Goal: Information Seeking & Learning: Understand process/instructions

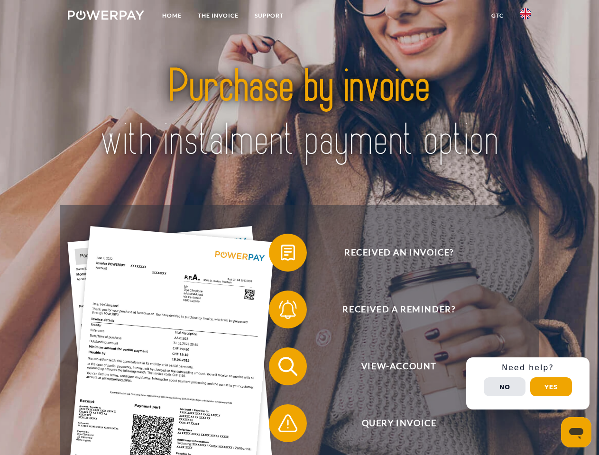
click at [106, 17] on img at bounding box center [106, 14] width 76 height 9
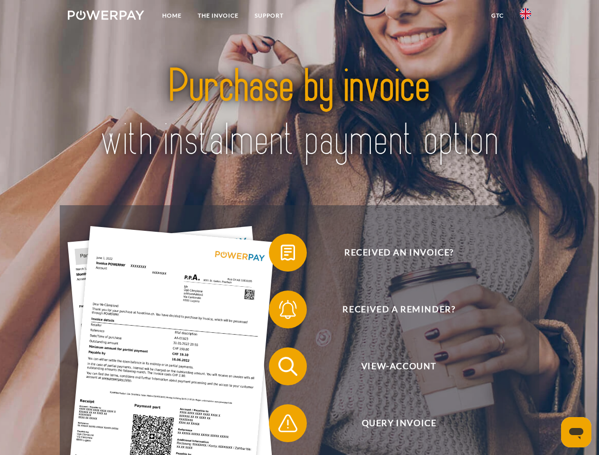
click at [525, 17] on img at bounding box center [525, 13] width 11 height 11
click at [497, 16] on link "GTC" at bounding box center [497, 15] width 28 height 17
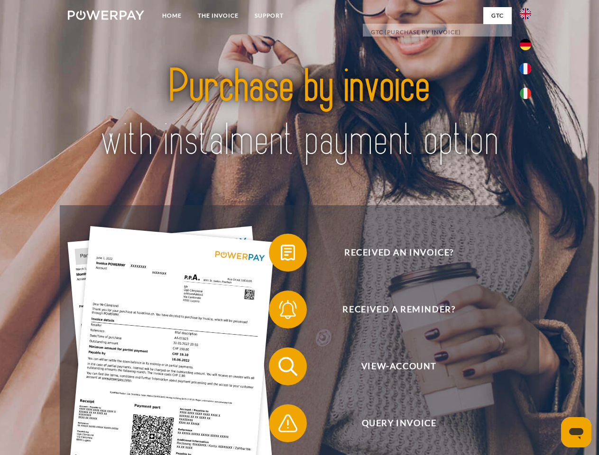
click at [281, 255] on span at bounding box center [273, 252] width 47 height 47
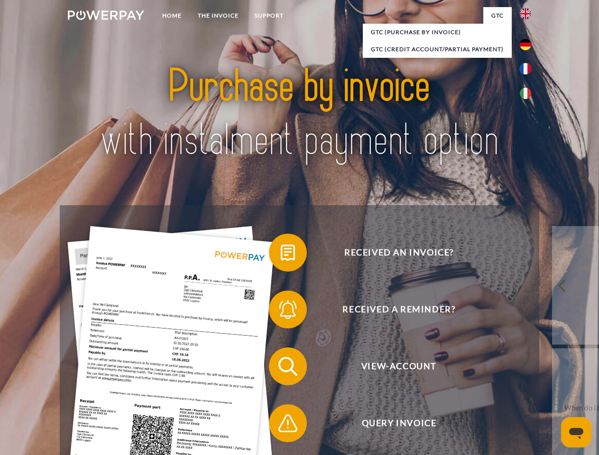
click at [281, 312] on span at bounding box center [273, 309] width 47 height 47
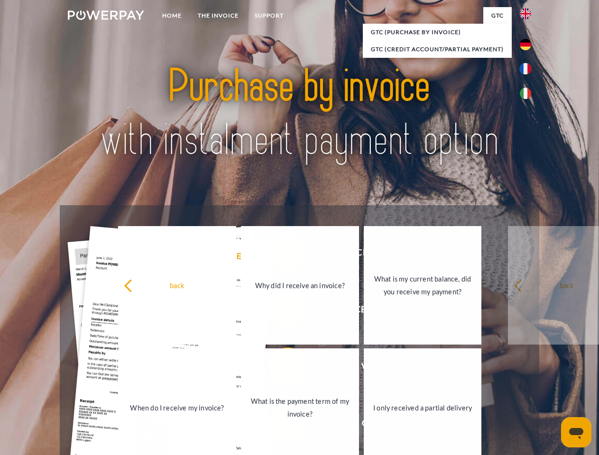
click at [281, 368] on link "What is the payment term of my invoice?" at bounding box center [300, 408] width 118 height 119
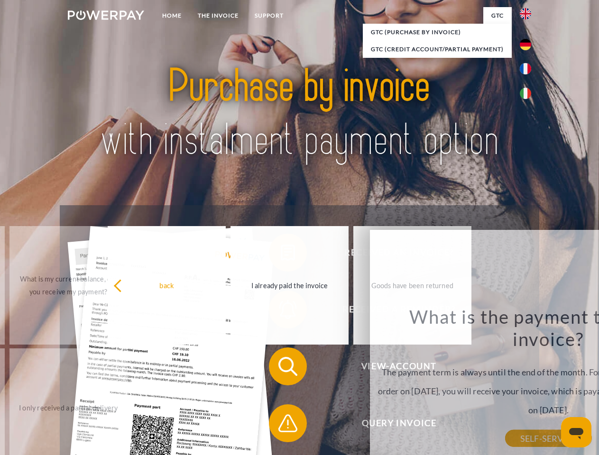
click at [281, 425] on span at bounding box center [273, 423] width 47 height 47
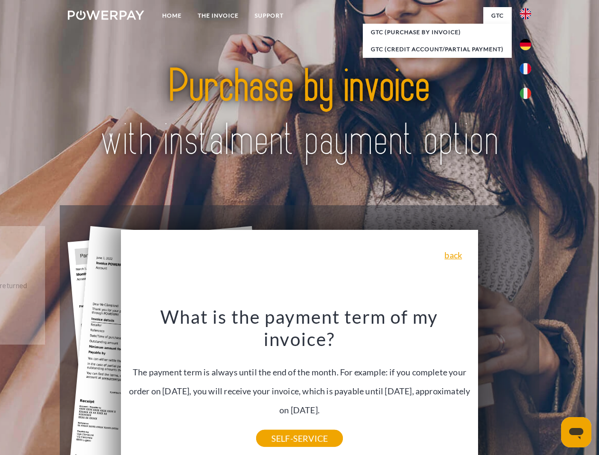
click at [528, 384] on div "Received an invoice? Received a reminder? View-Account Query Invoice" at bounding box center [299, 394] width 479 height 379
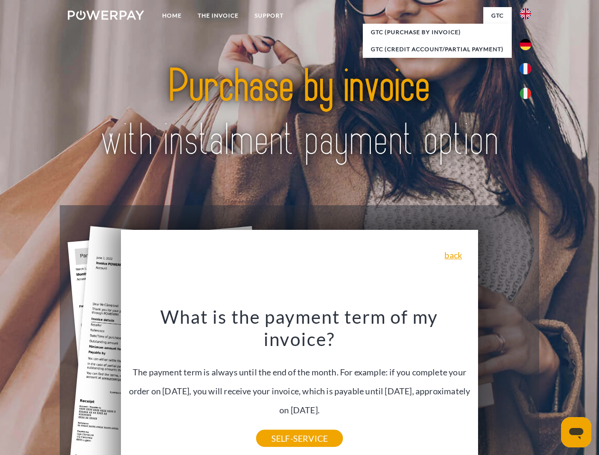
click at [505, 386] on span "View-Account" at bounding box center [399, 367] width 232 height 38
click at [551, 387] on header "Home THE INVOICE Support" at bounding box center [299, 327] width 599 height 655
